Goal: Task Accomplishment & Management: Complete application form

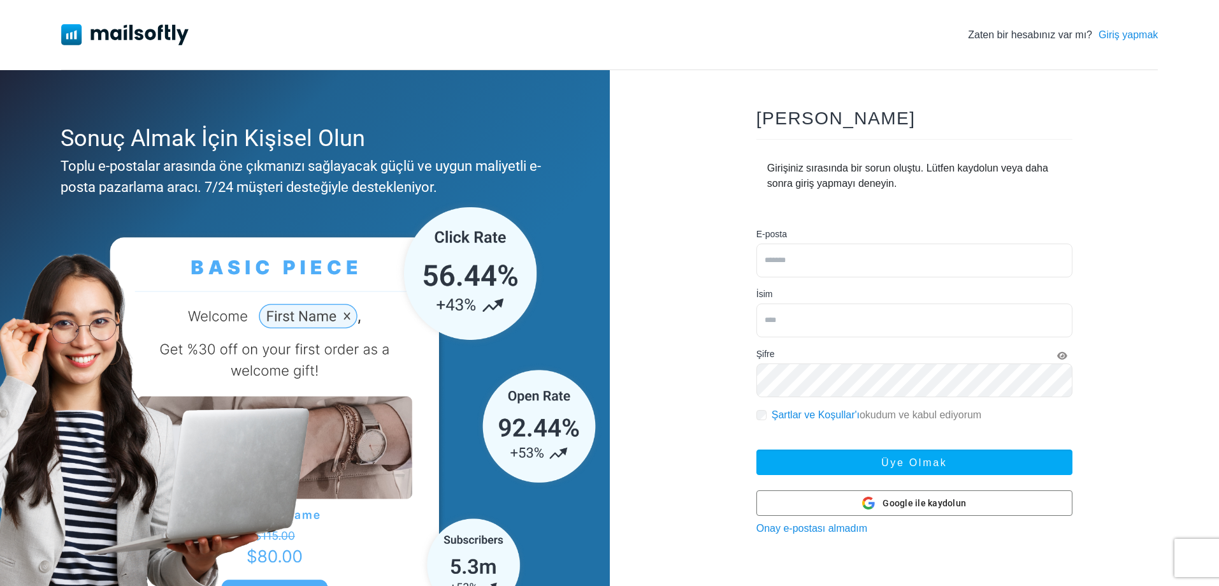
click at [846, 251] on input "email" at bounding box center [914, 260] width 316 height 34
click at [930, 498] on font "Google ile kaydolun" at bounding box center [924, 503] width 83 height 10
click at [880, 253] on input "email" at bounding box center [914, 260] width 316 height 34
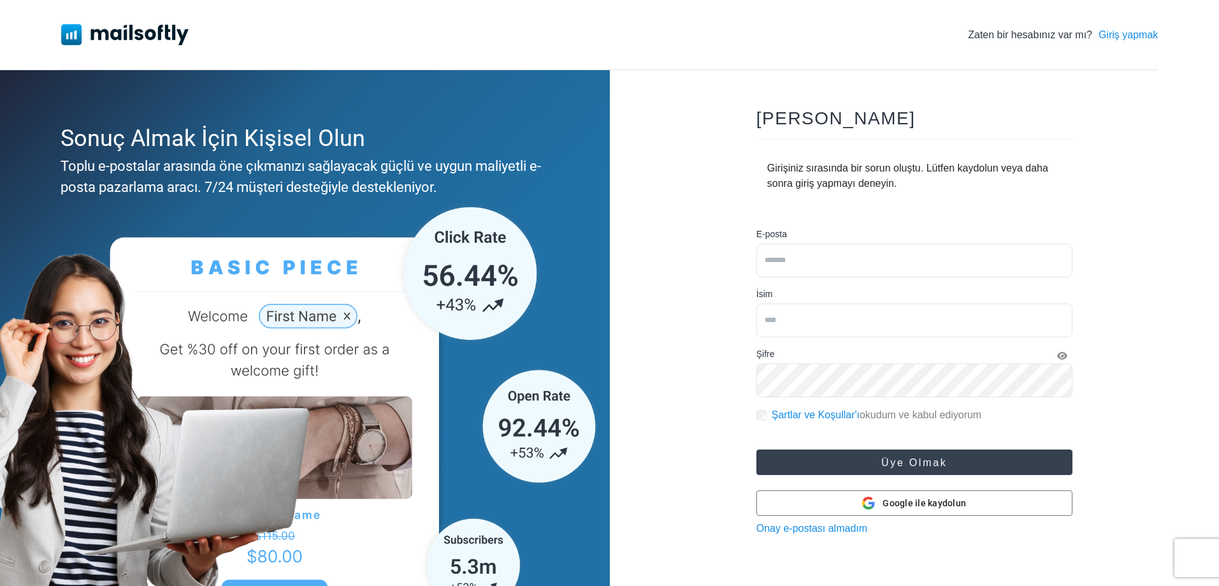
click at [878, 466] on button "Üye olmak" at bounding box center [914, 461] width 316 height 25
